Goal: Find specific page/section: Find specific page/section

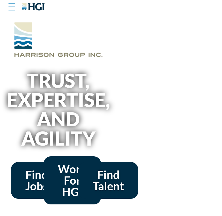
click at [12, 8] on div at bounding box center [11, 7] width 7 height 6
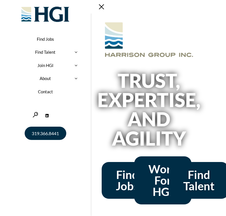
click at [76, 52] on div at bounding box center [75, 52] width 13 height 16
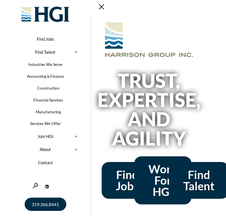
click at [73, 133] on div at bounding box center [75, 137] width 13 height 16
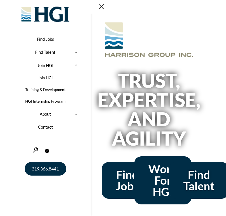
click at [72, 115] on div at bounding box center [75, 114] width 13 height 16
click at [46, 89] on link "Team" at bounding box center [45, 91] width 74 height 12
